Goal: Browse casually

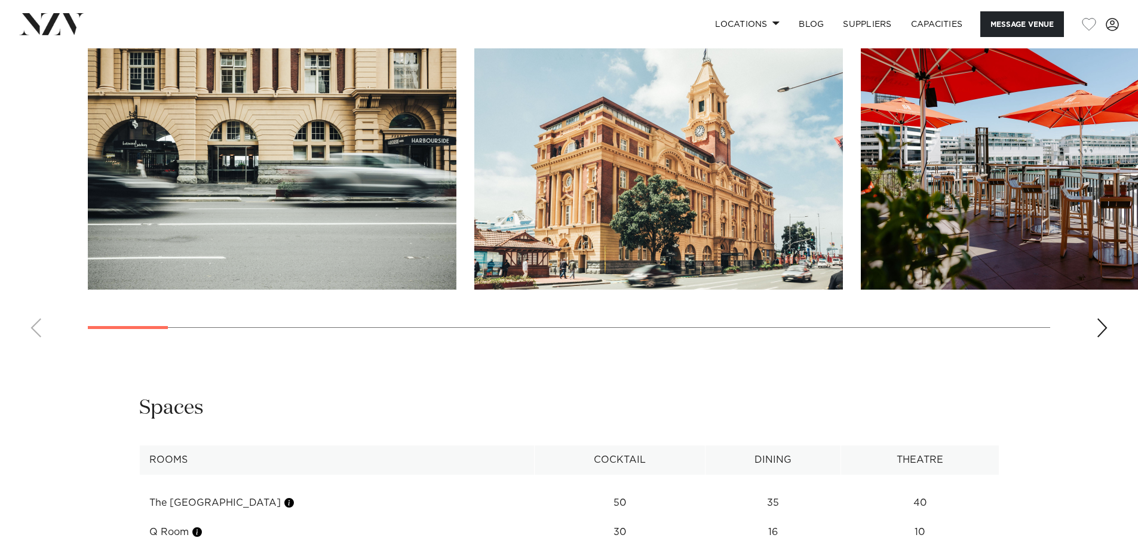
scroll to position [1314, 0]
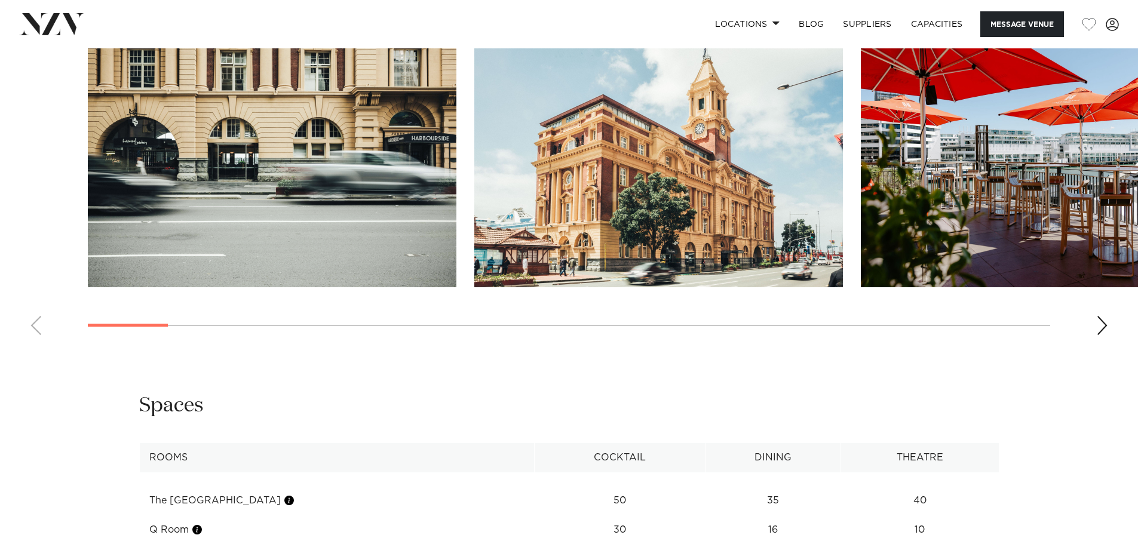
click at [1107, 321] on div "Next slide" at bounding box center [1102, 325] width 12 height 19
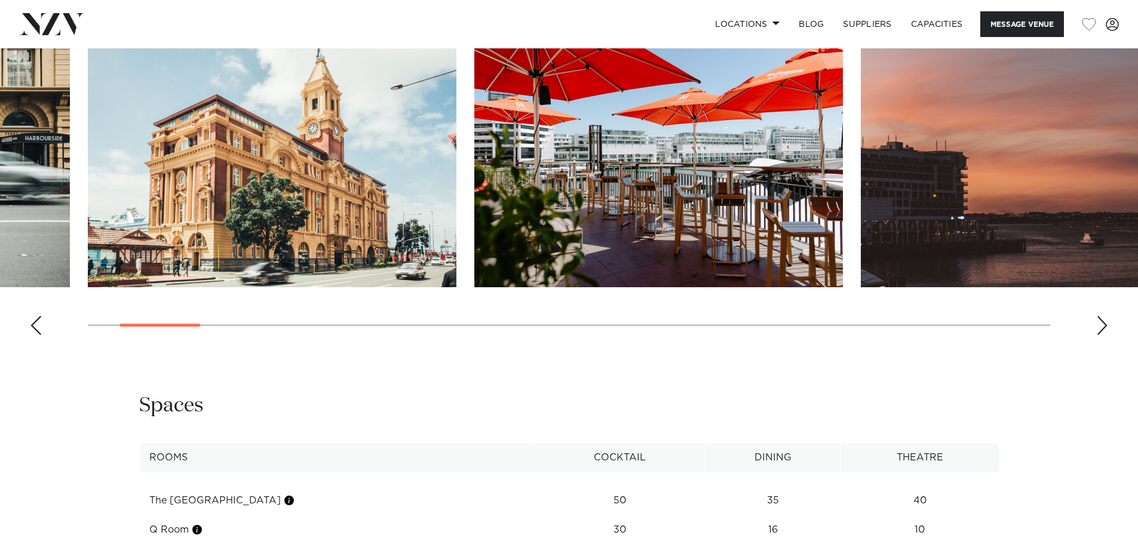
click at [1107, 321] on div "Next slide" at bounding box center [1102, 325] width 12 height 19
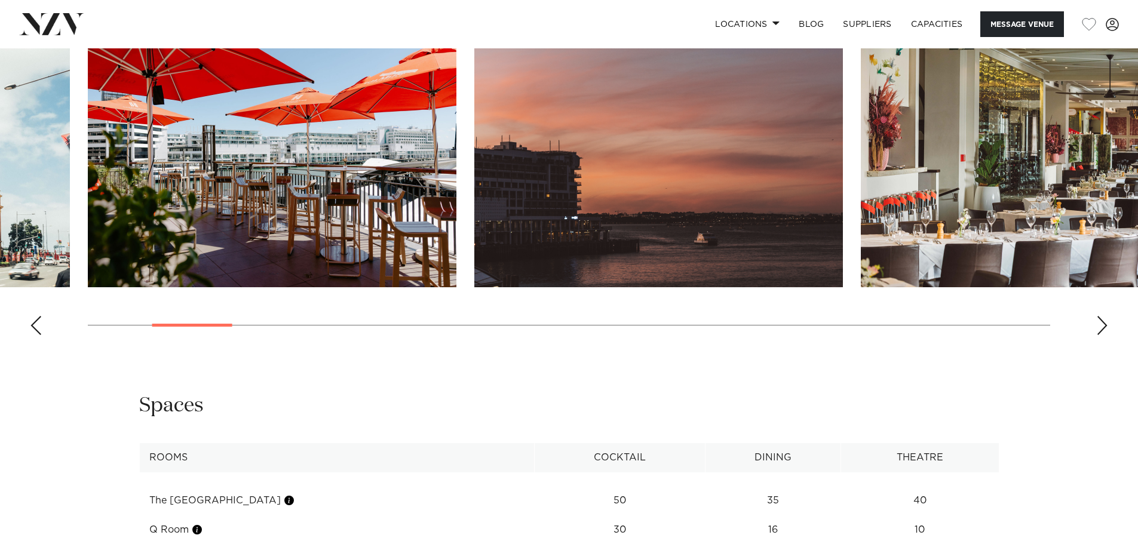
click at [1107, 321] on div "Next slide" at bounding box center [1102, 325] width 12 height 19
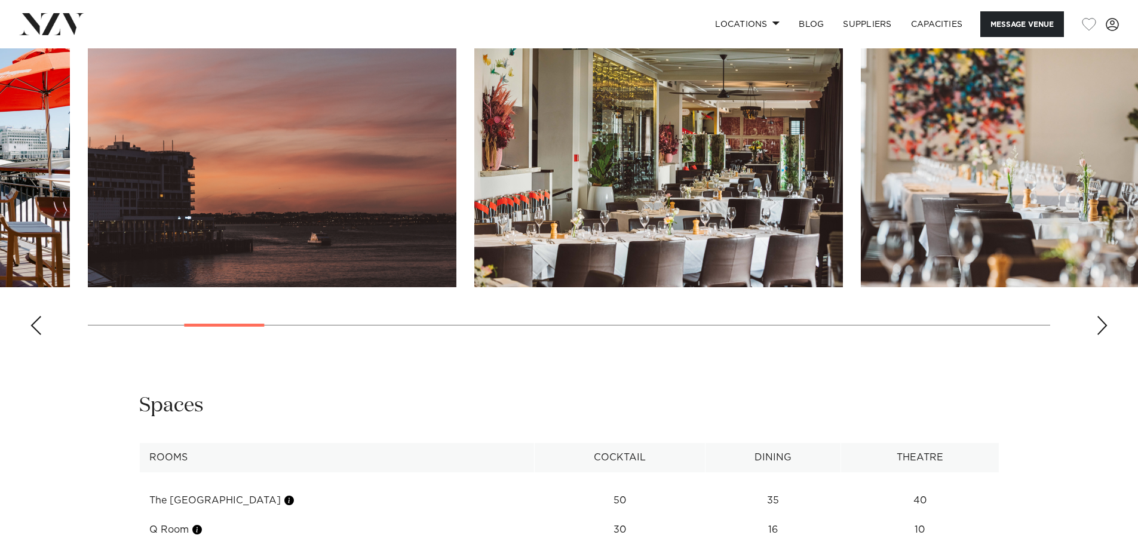
click at [1107, 321] on div "Next slide" at bounding box center [1102, 325] width 12 height 19
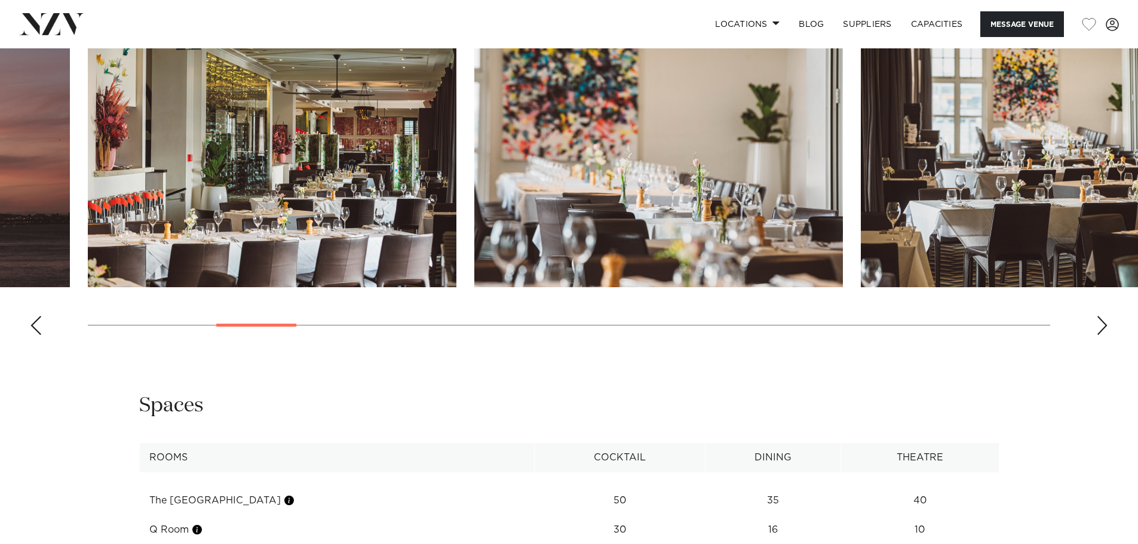
click at [1107, 321] on div "Next slide" at bounding box center [1102, 325] width 12 height 19
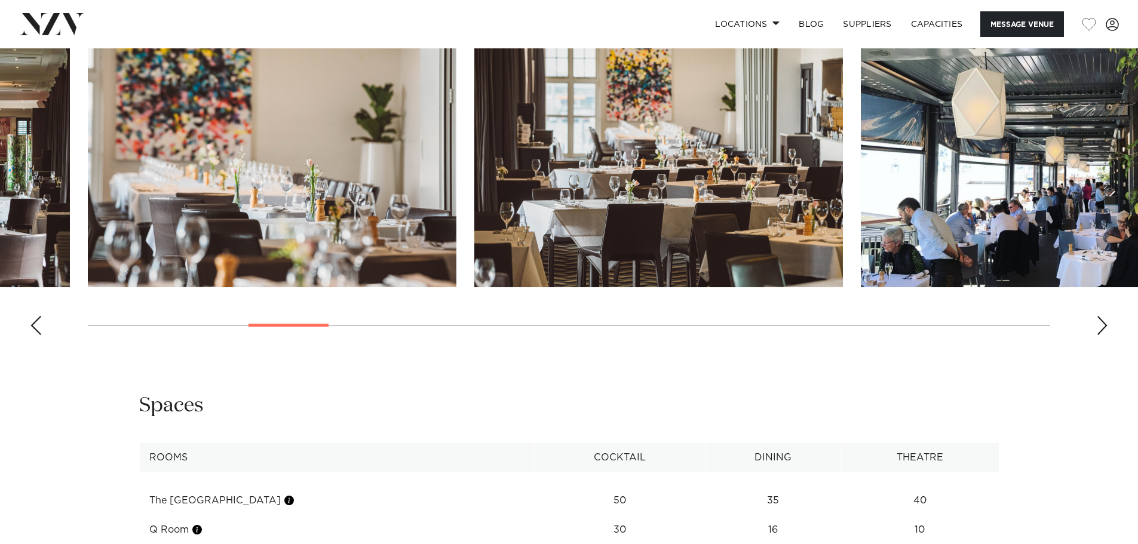
click at [1107, 321] on div "Next slide" at bounding box center [1102, 325] width 12 height 19
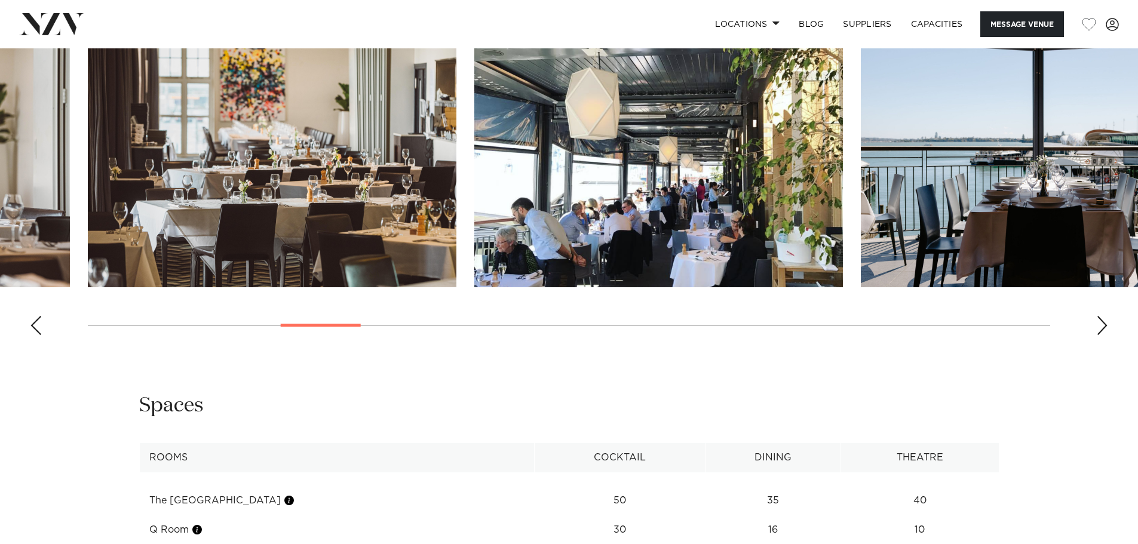
click at [1107, 321] on div "Next slide" at bounding box center [1102, 325] width 12 height 19
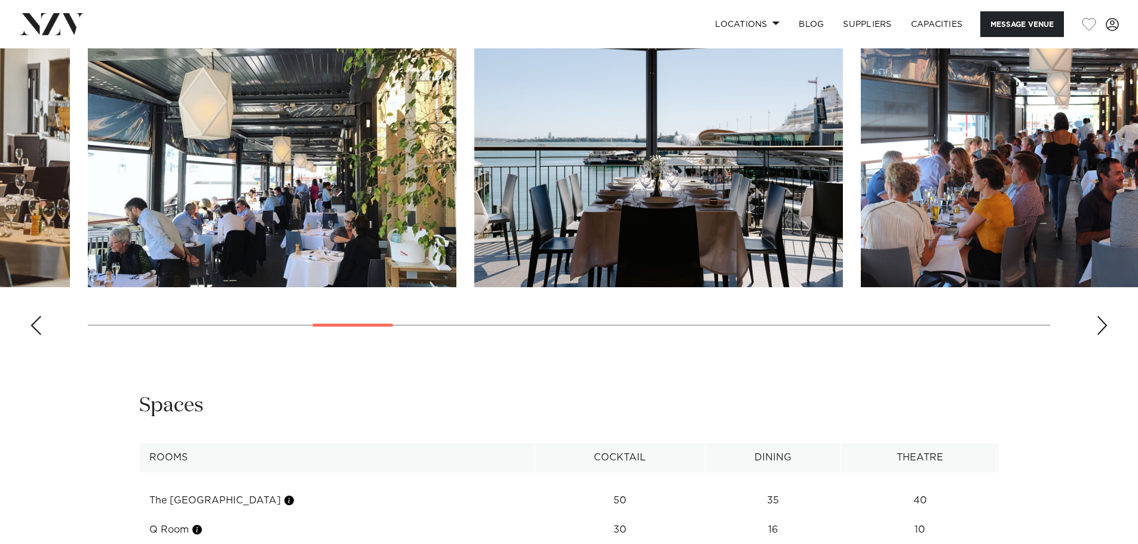
click at [1107, 321] on div "Next slide" at bounding box center [1102, 325] width 12 height 19
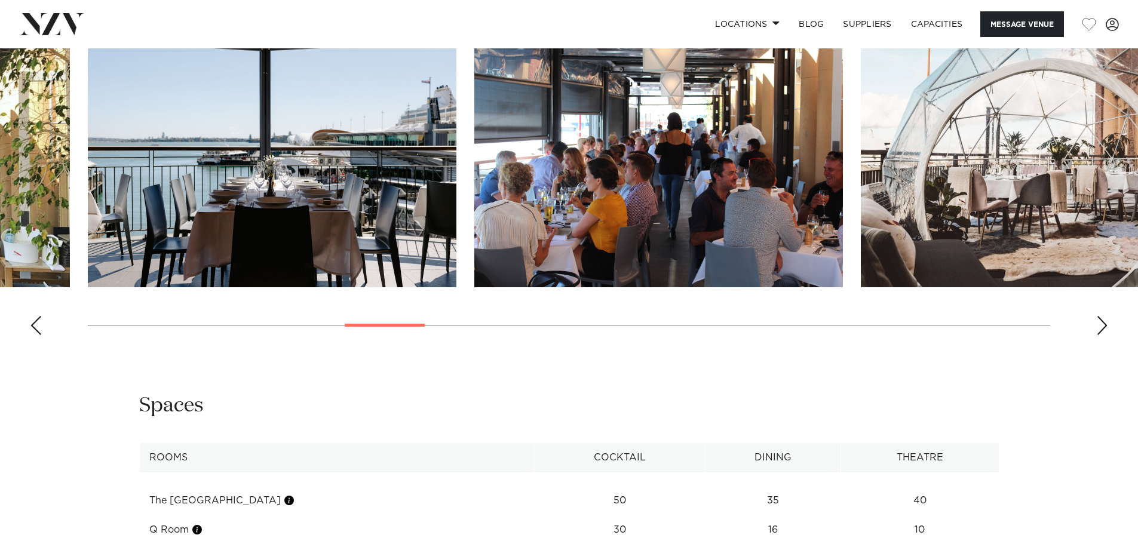
click at [1107, 321] on div "Next slide" at bounding box center [1102, 325] width 12 height 19
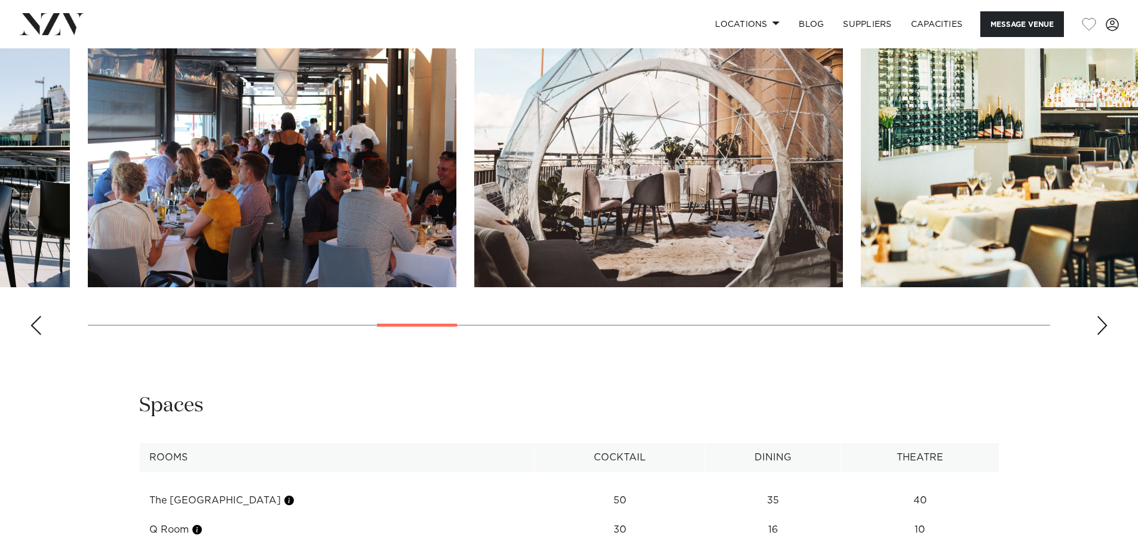
click at [1107, 321] on div "Next slide" at bounding box center [1102, 325] width 12 height 19
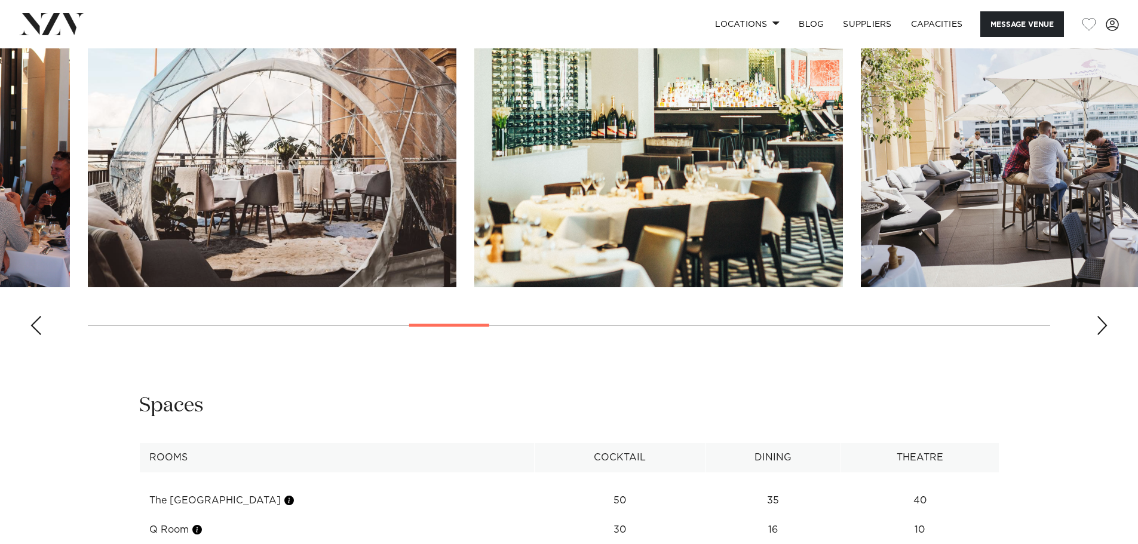
click at [1107, 321] on div "Next slide" at bounding box center [1102, 325] width 12 height 19
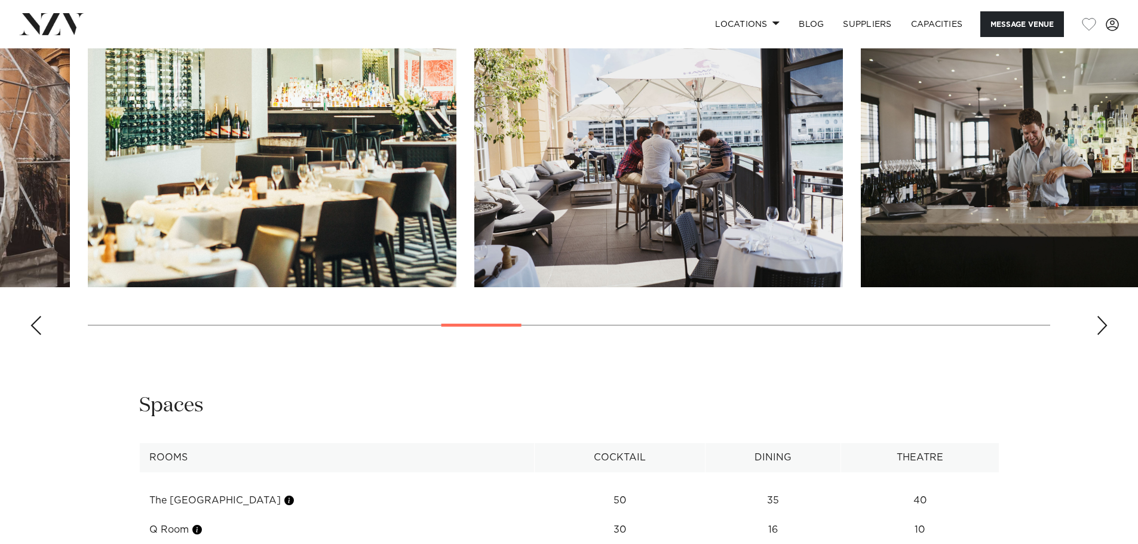
click at [1107, 321] on div "Next slide" at bounding box center [1102, 325] width 12 height 19
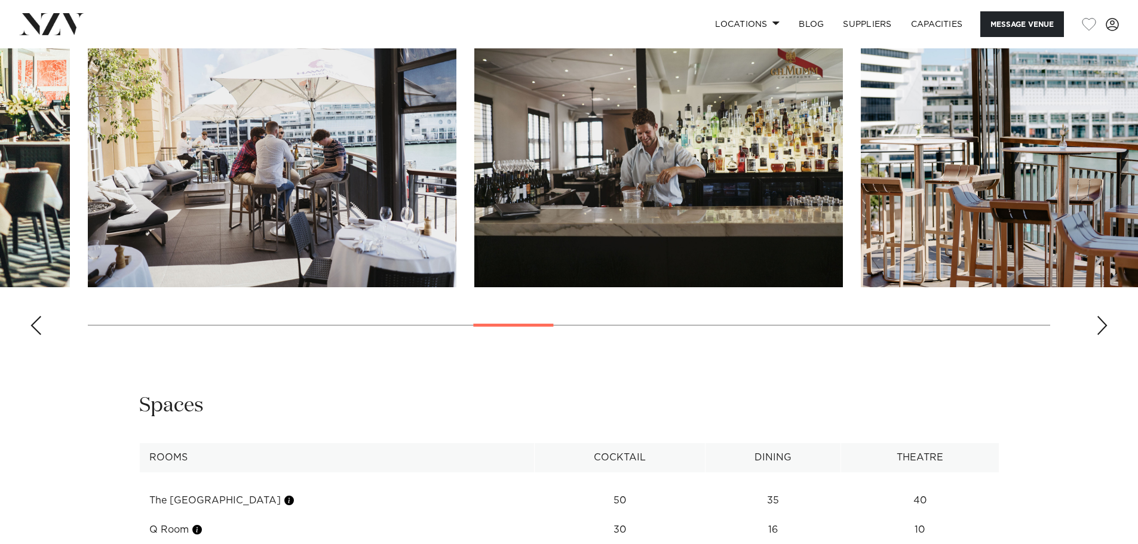
click at [1107, 321] on div "Next slide" at bounding box center [1102, 325] width 12 height 19
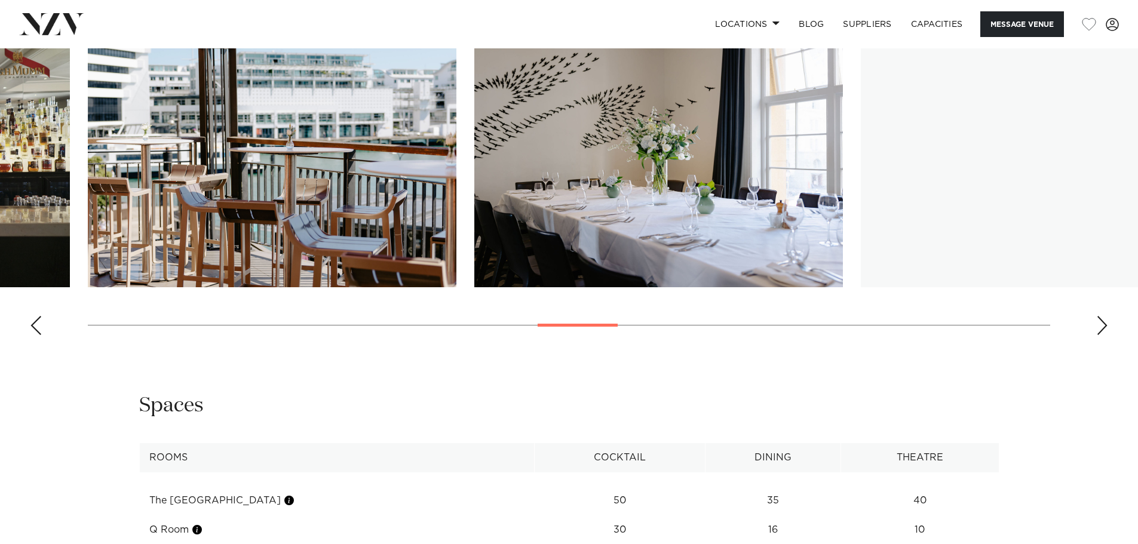
click at [1107, 321] on div "Next slide" at bounding box center [1102, 325] width 12 height 19
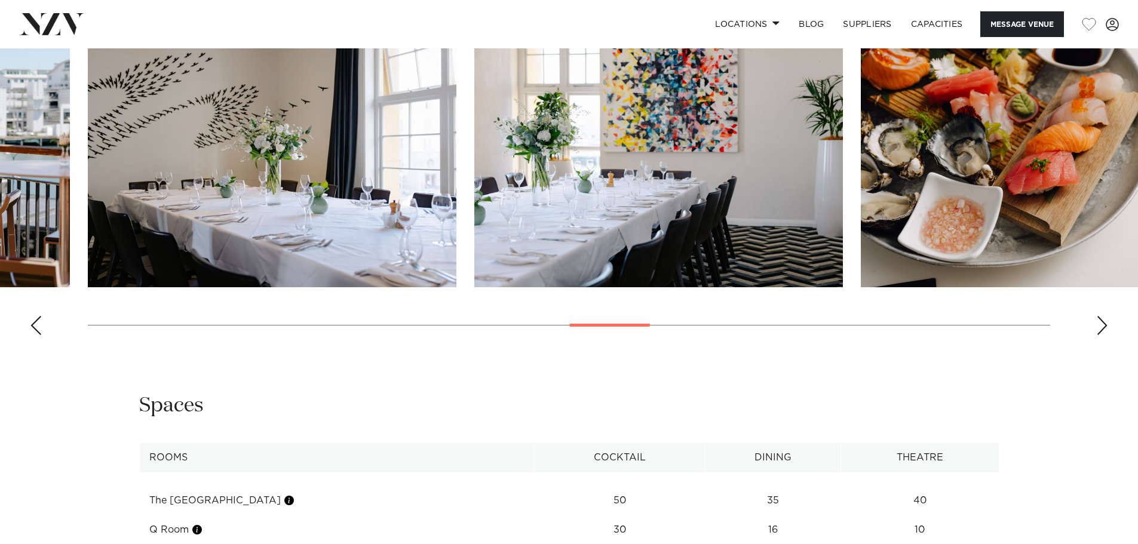
click at [1107, 321] on div "Next slide" at bounding box center [1102, 325] width 12 height 19
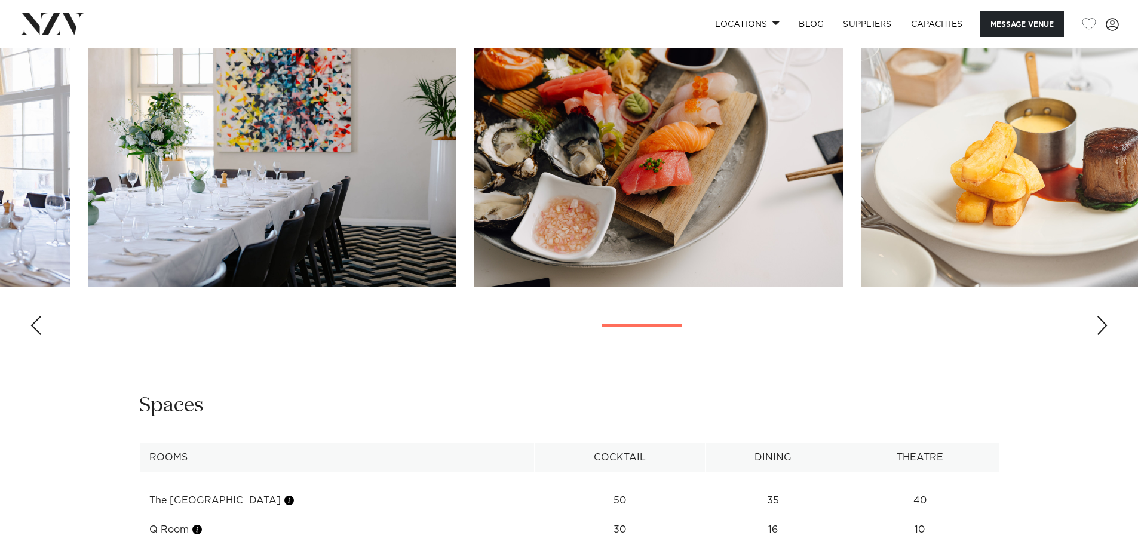
click at [1104, 317] on div "Next slide" at bounding box center [1102, 325] width 12 height 19
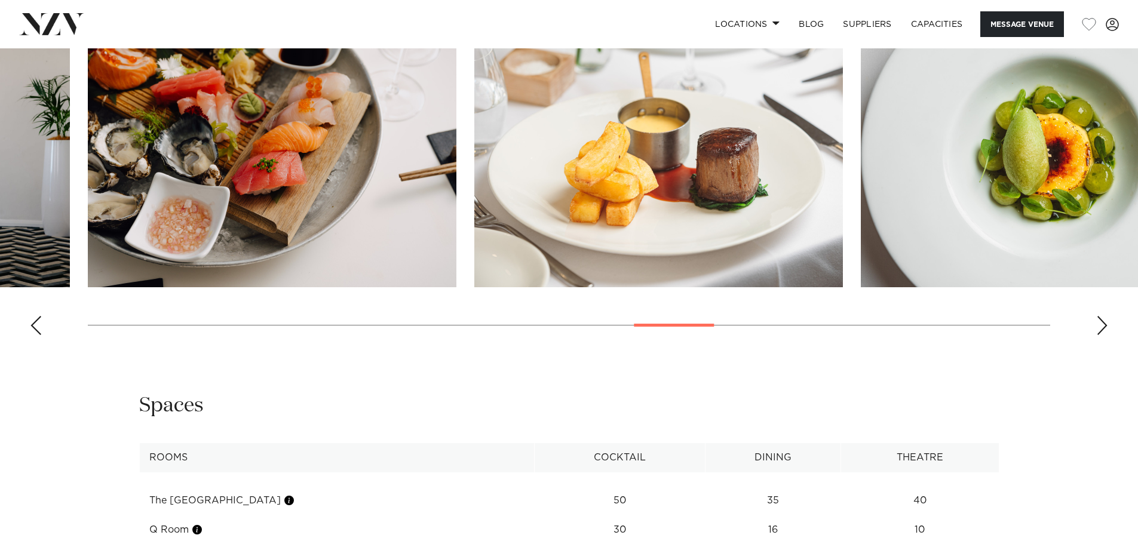
click at [1102, 311] on swiper-container at bounding box center [569, 181] width 1138 height 328
click at [1101, 311] on swiper-container at bounding box center [569, 181] width 1138 height 328
